Goal: Complete application form: Complete application form

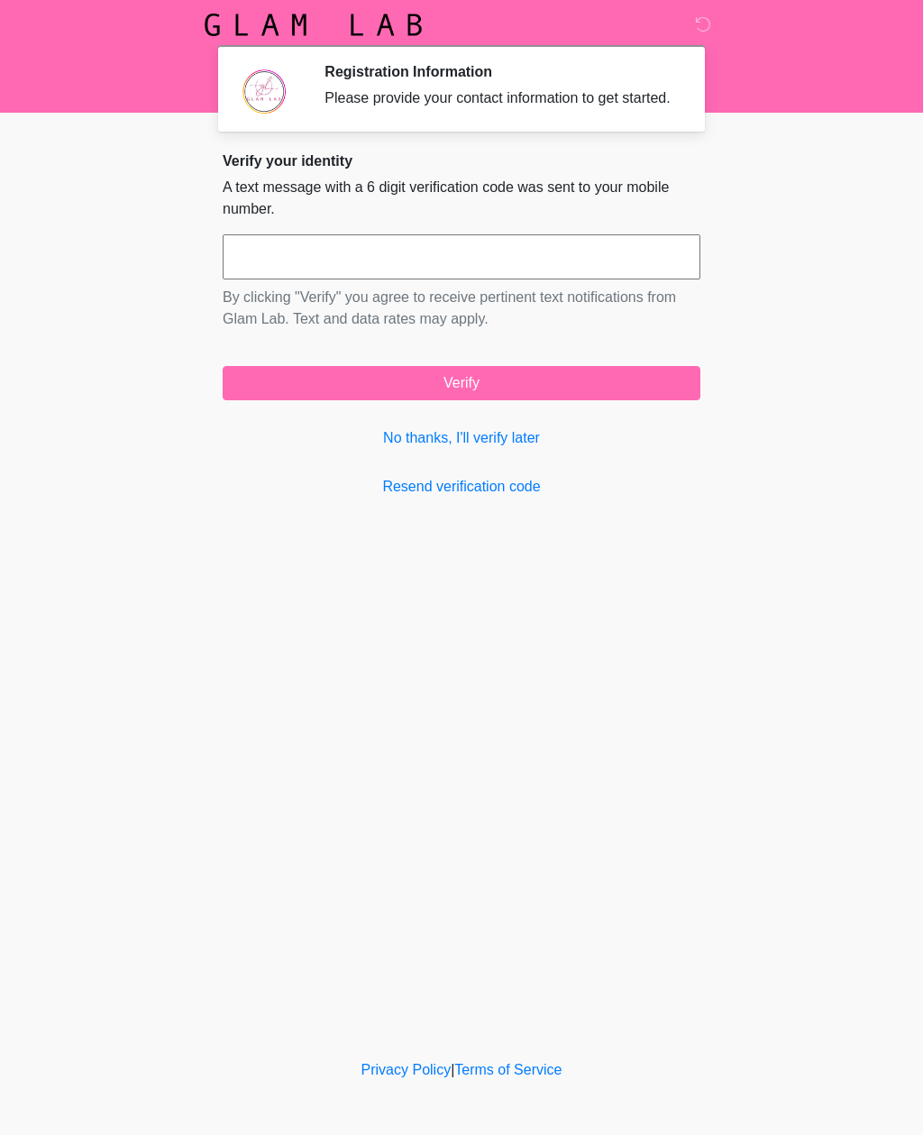
click at [262, 270] on input "text" at bounding box center [462, 256] width 478 height 45
type input "******"
click at [260, 397] on button "Verify" at bounding box center [462, 383] width 478 height 34
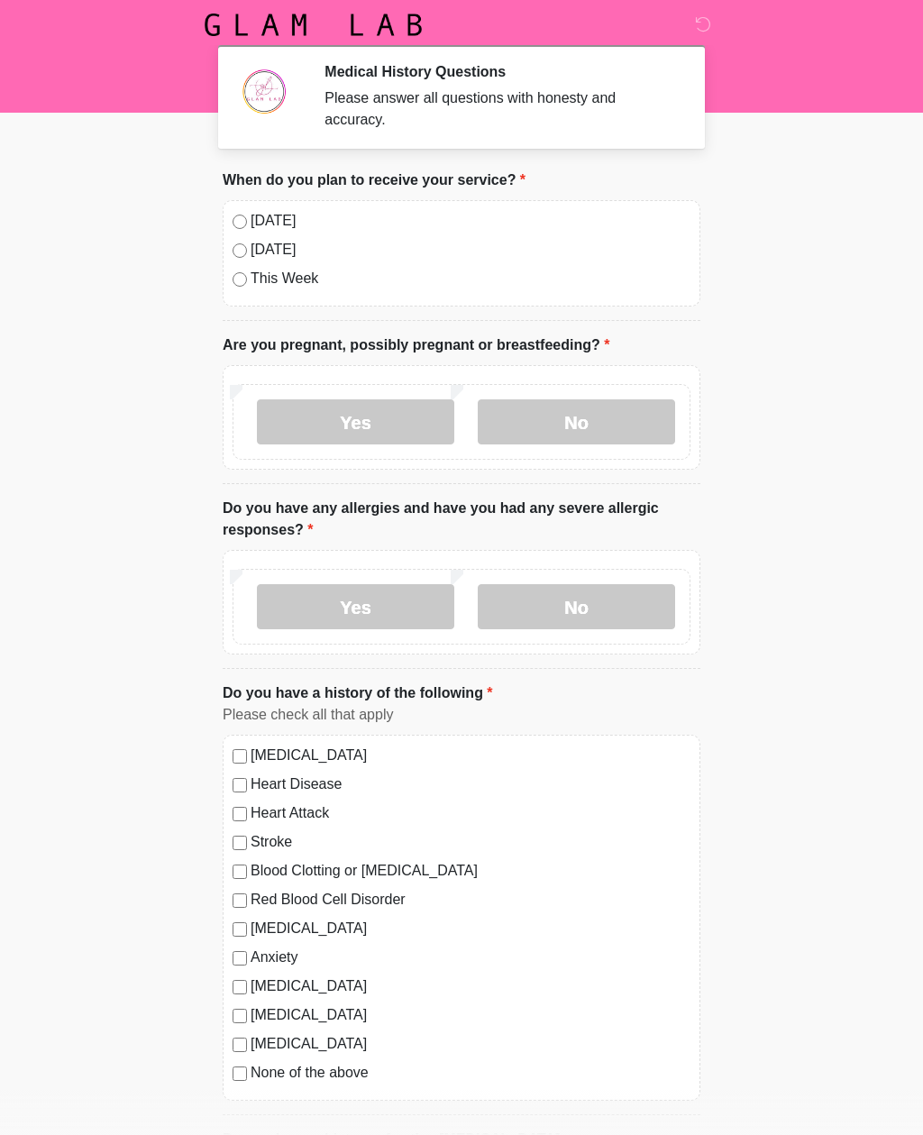
click at [545, 419] on label "No" at bounding box center [576, 421] width 197 height 45
click at [555, 609] on label "No" at bounding box center [576, 606] width 197 height 45
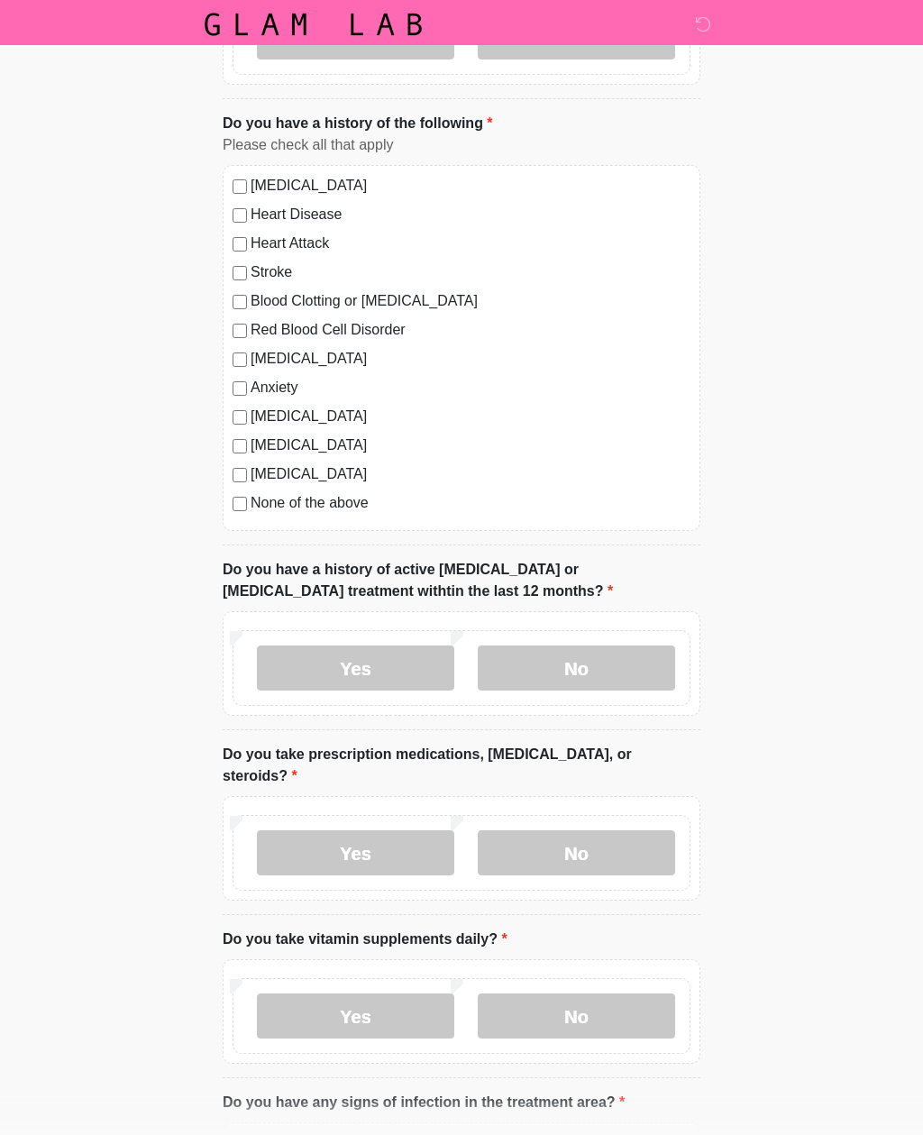
scroll to position [574, 0]
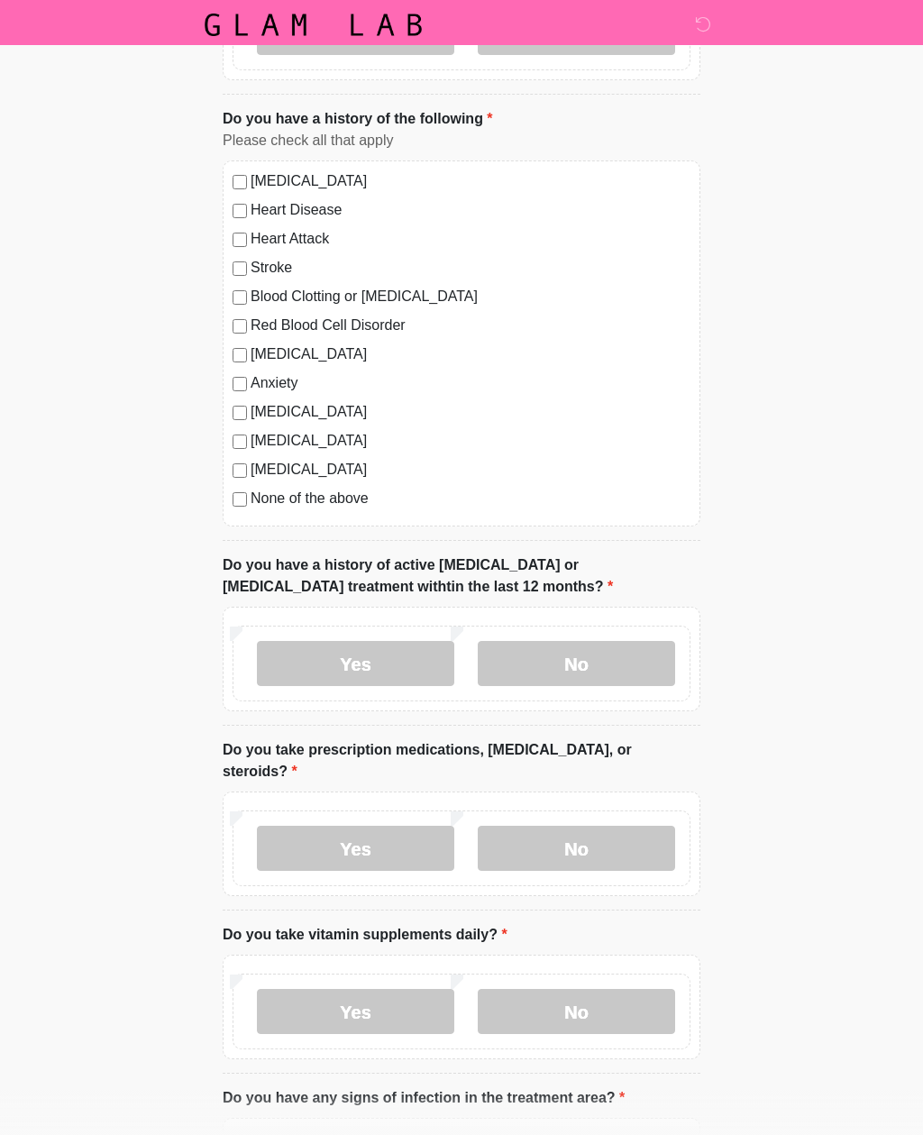
click at [536, 657] on label "No" at bounding box center [576, 663] width 197 height 45
click at [564, 831] on label "No" at bounding box center [576, 848] width 197 height 45
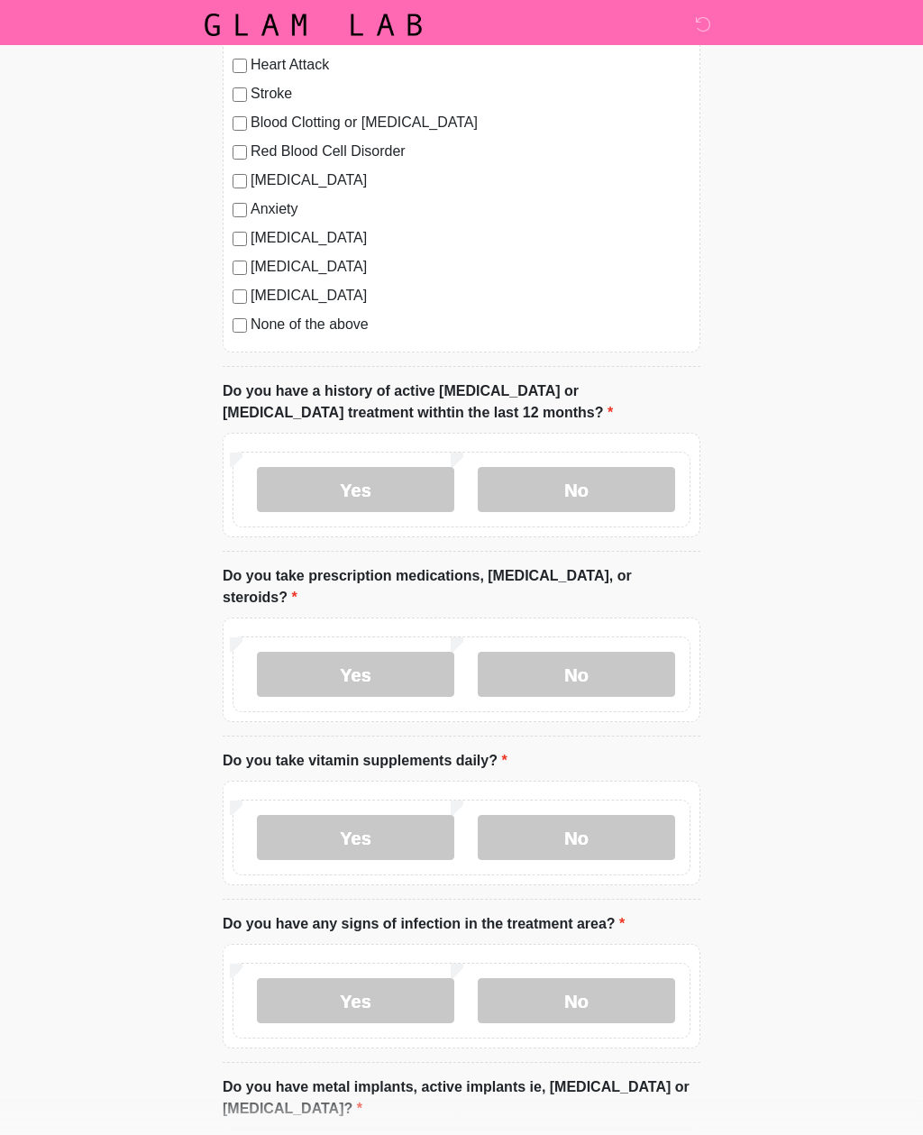
scroll to position [758, 0]
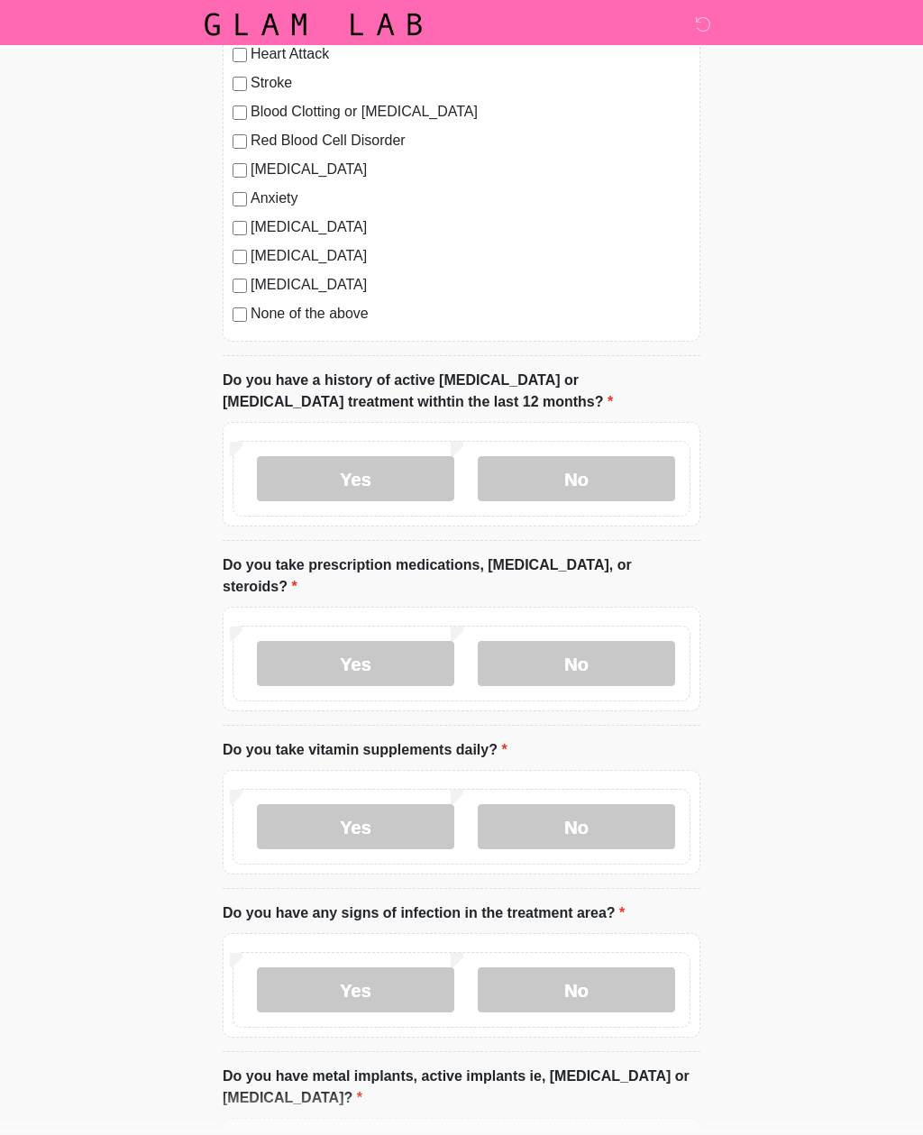
click at [544, 811] on label "No" at bounding box center [576, 827] width 197 height 45
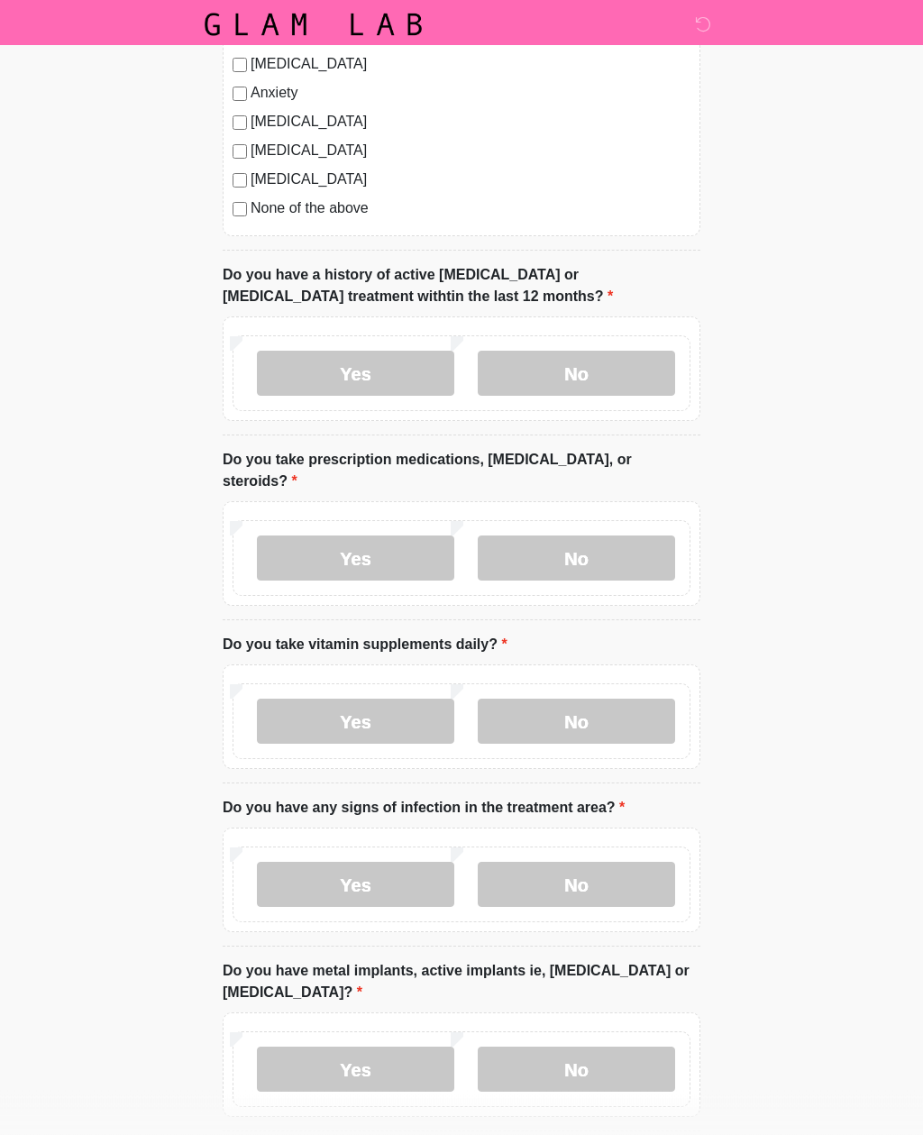
scroll to position [864, 0]
click at [543, 862] on label "No" at bounding box center [576, 884] width 197 height 45
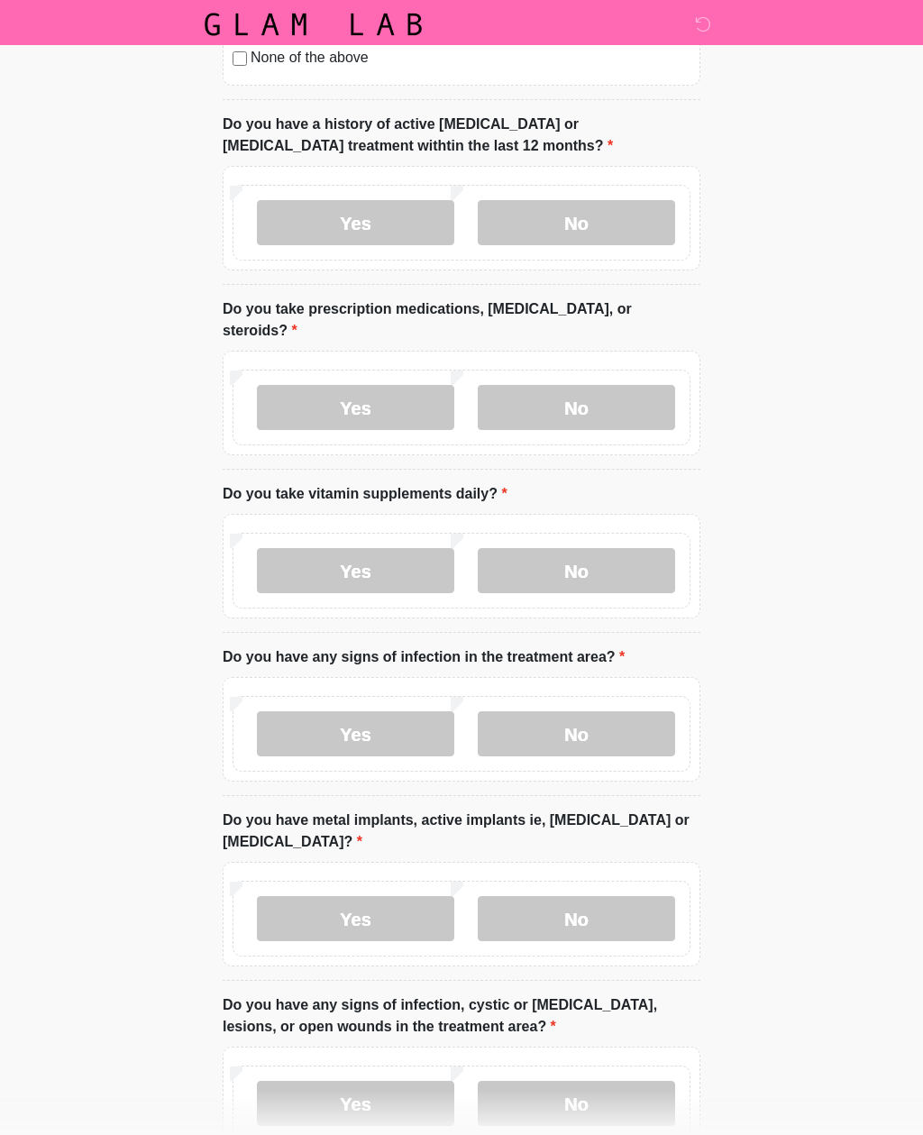
scroll to position [1015, 0]
click at [297, 899] on label "Yes" at bounding box center [355, 918] width 197 height 45
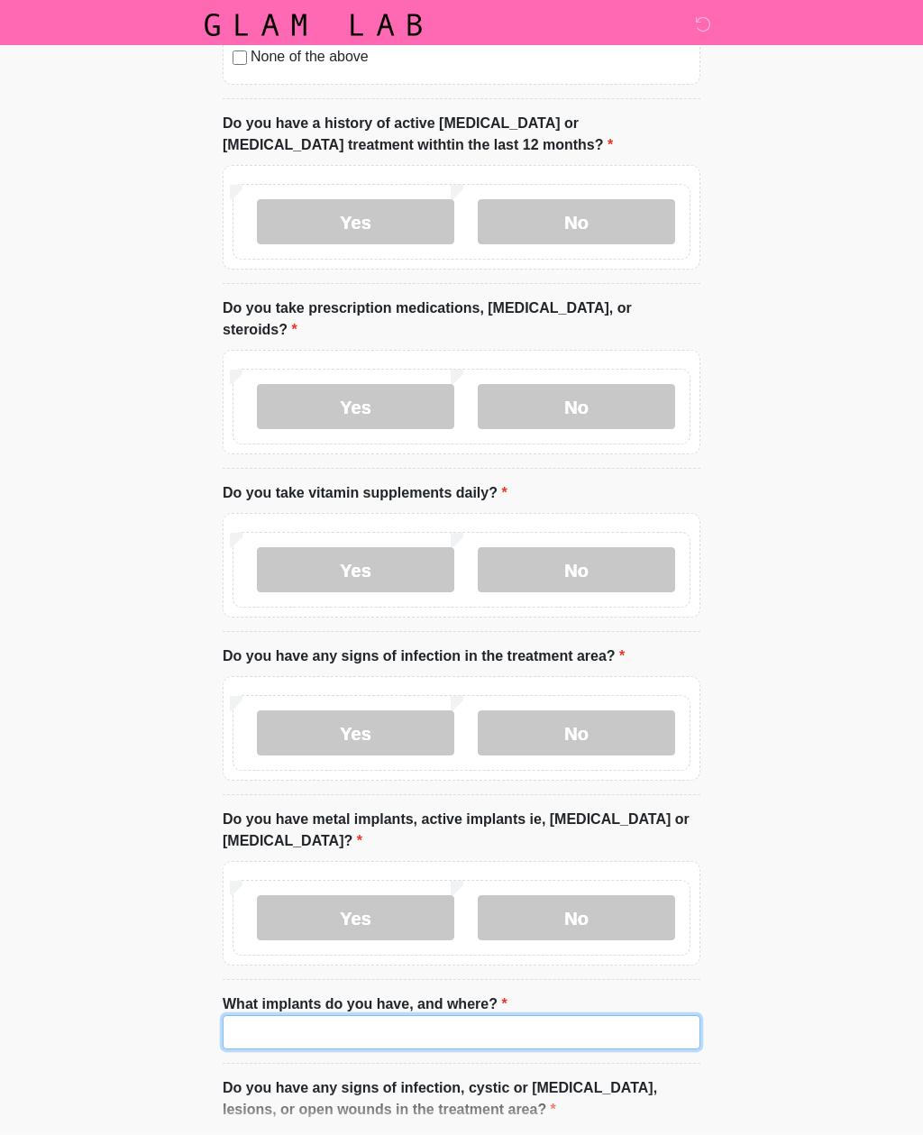
click at [274, 1015] on input "What implants do you have, and where?" at bounding box center [462, 1032] width 478 height 34
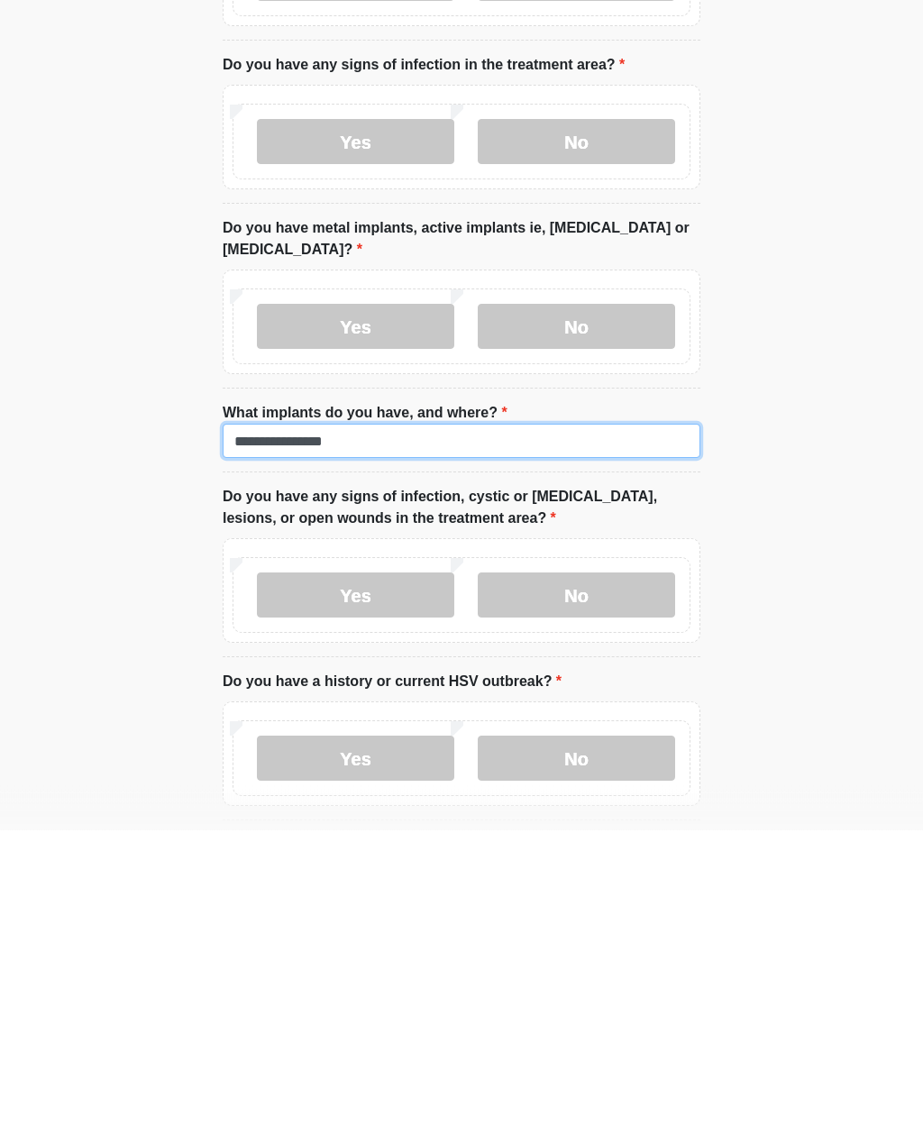
type input "**********"
click at [544, 878] on label "No" at bounding box center [576, 900] width 197 height 45
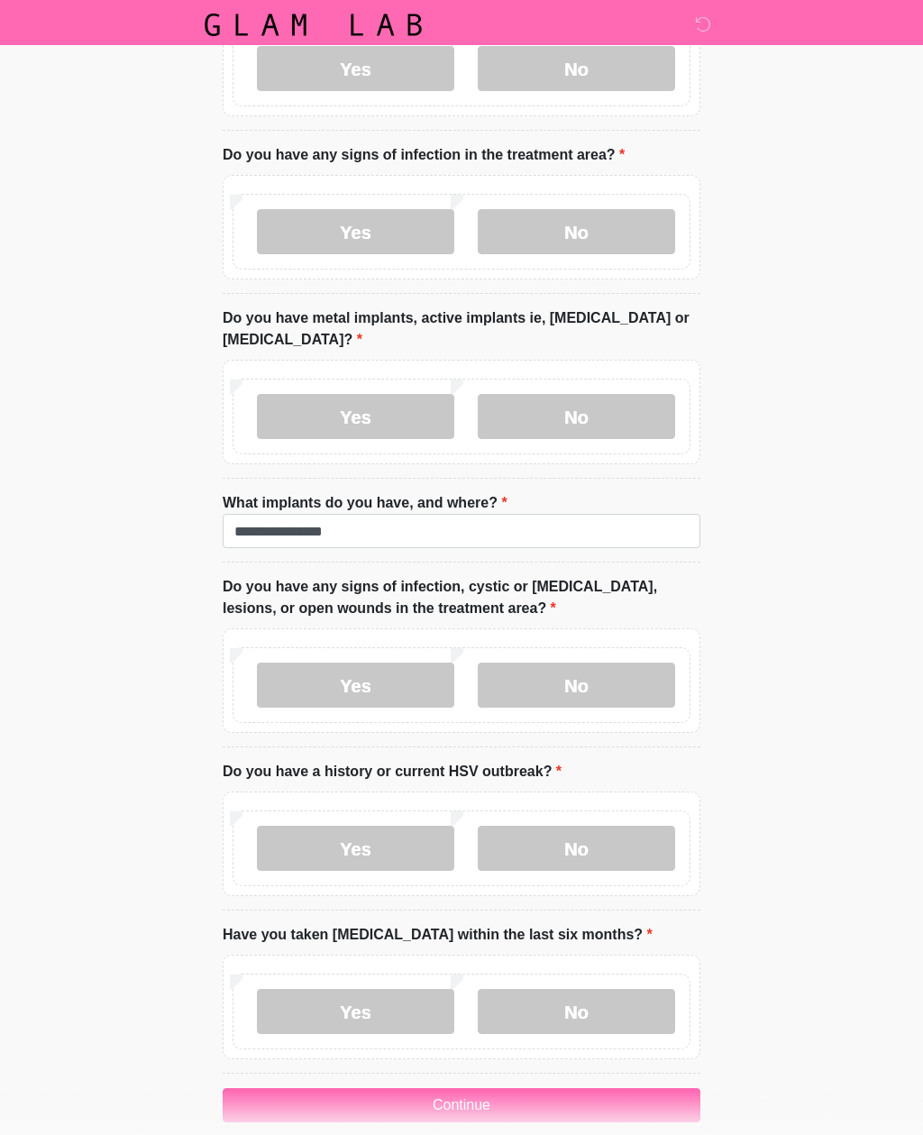
click at [532, 826] on label "No" at bounding box center [576, 848] width 197 height 45
click at [547, 989] on label "No" at bounding box center [576, 1011] width 197 height 45
click at [267, 1088] on button "Continue" at bounding box center [462, 1105] width 478 height 34
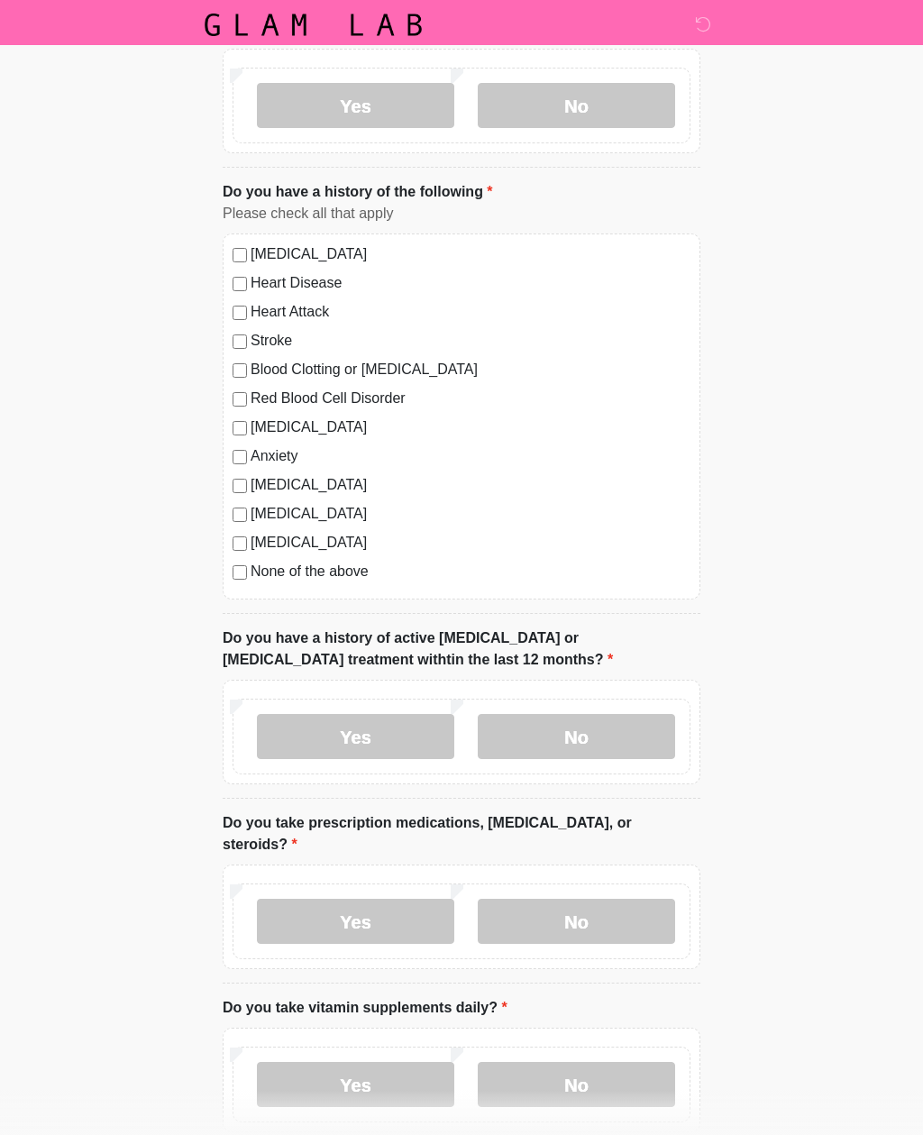
scroll to position [0, 0]
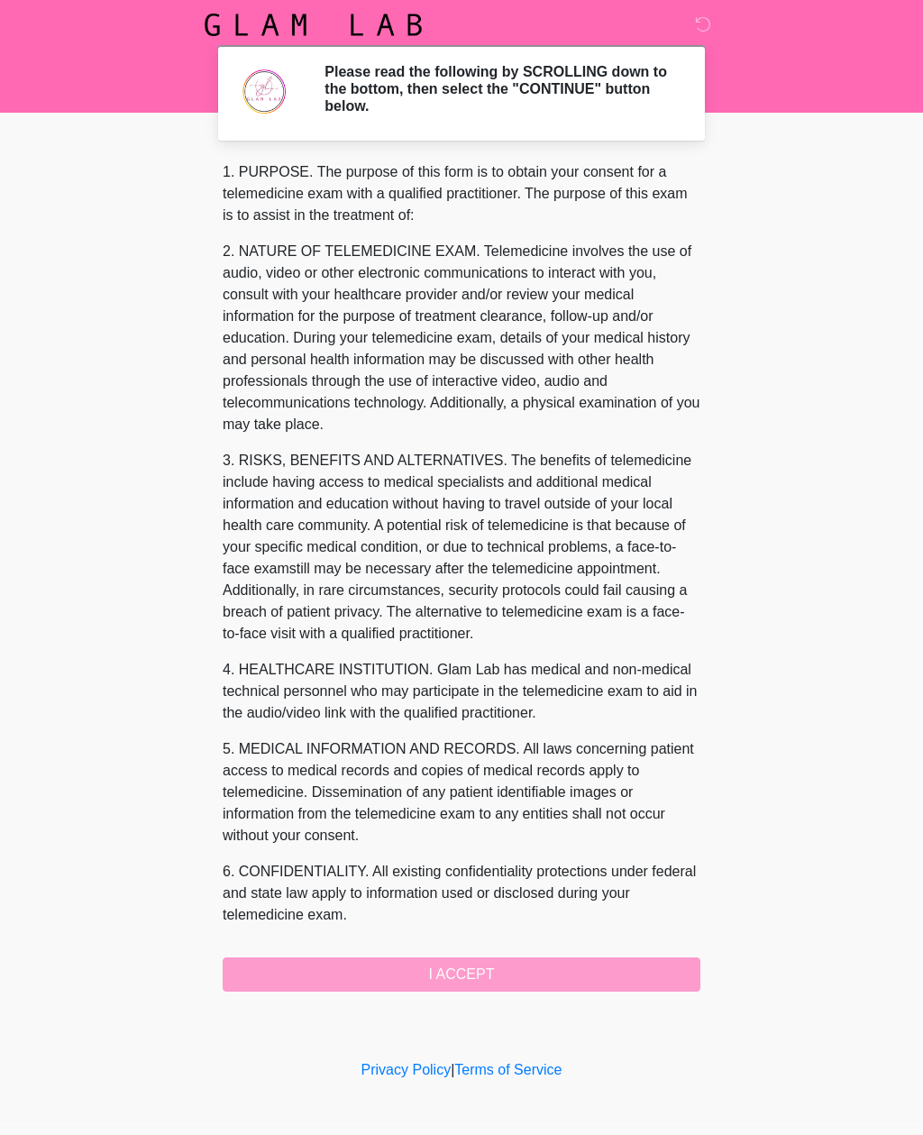
click at [255, 980] on div "1. PURPOSE. The purpose of this form is to obtain your consent for a telemedici…" at bounding box center [462, 576] width 478 height 830
click at [255, 964] on div "1. PURPOSE. The purpose of this form is to obtain your consent for a telemedici…" at bounding box center [462, 576] width 478 height 830
click at [413, 976] on div "1. PURPOSE. The purpose of this form is to obtain your consent for a telemedici…" at bounding box center [462, 576] width 478 height 830
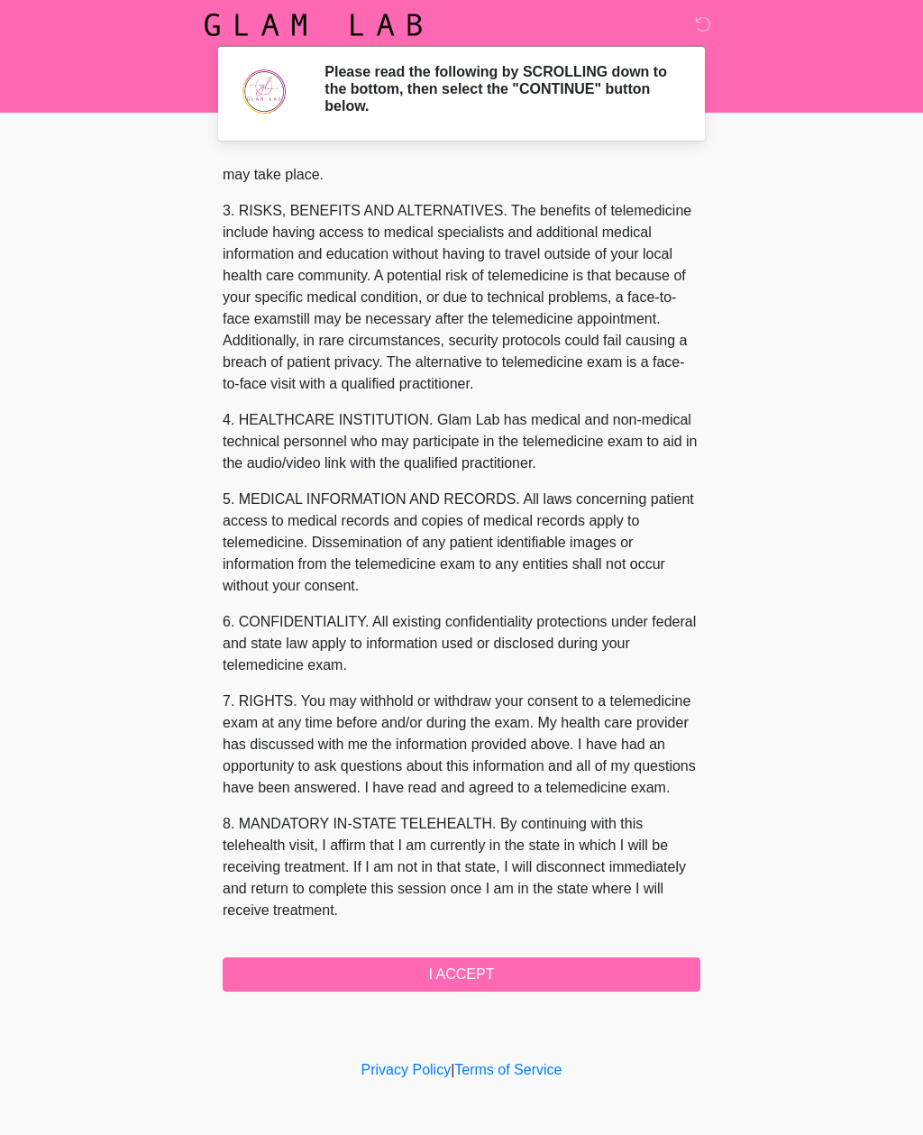
scroll to position [271, 0]
click at [391, 974] on button "I ACCEPT" at bounding box center [462, 974] width 478 height 34
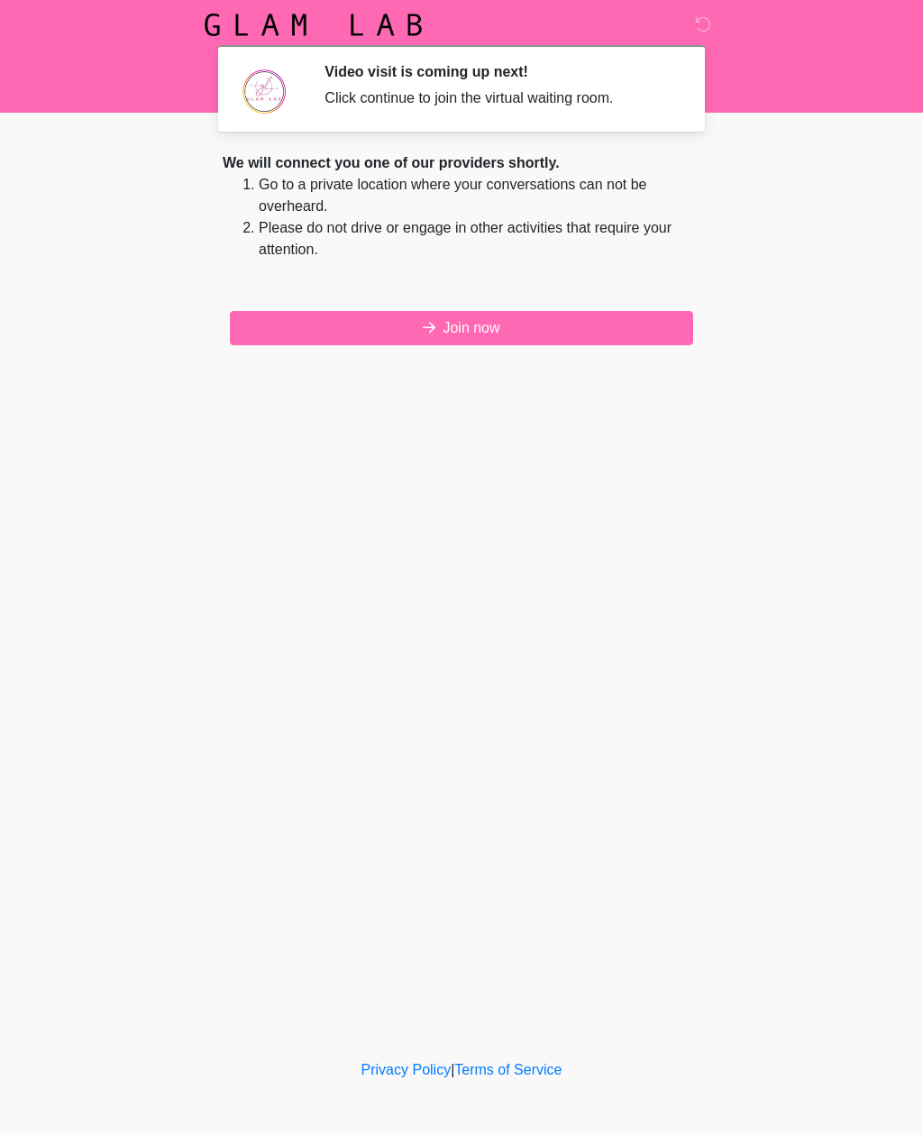
click at [261, 324] on button "Join now" at bounding box center [461, 328] width 463 height 34
